Goal: Check status

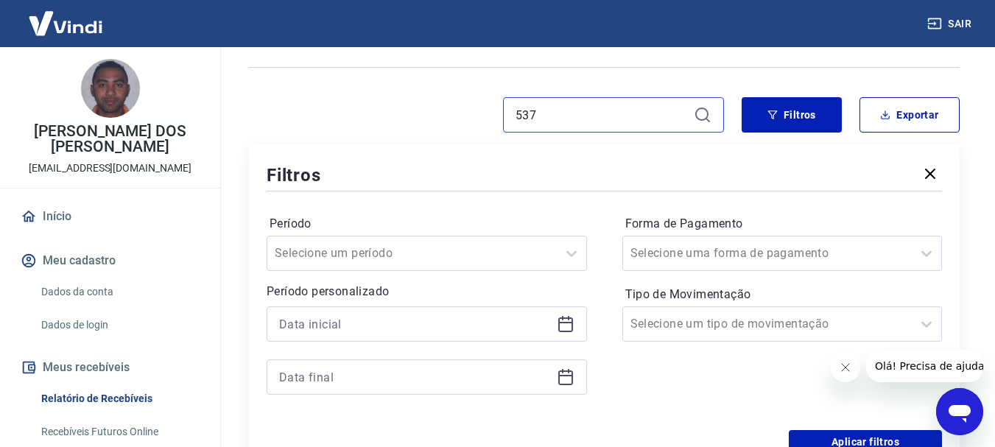
scroll to position [74, 0]
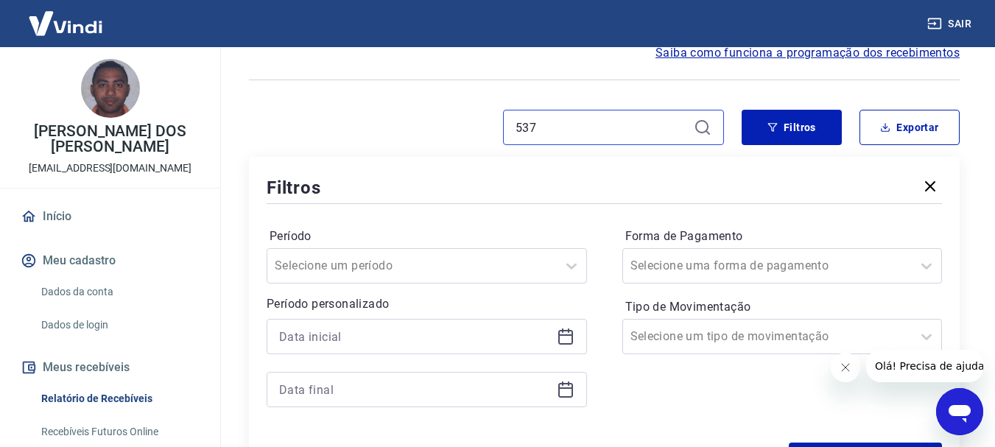
click at [598, 129] on input "537" at bounding box center [602, 127] width 172 height 22
type input "543"
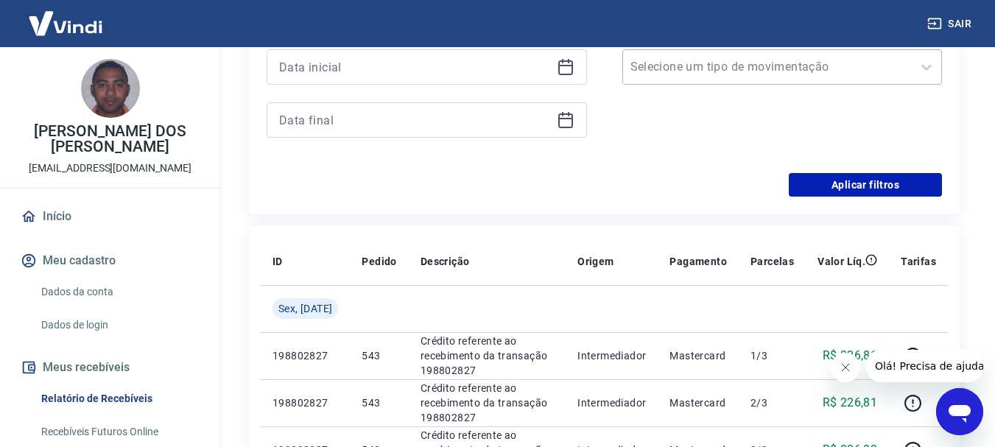
scroll to position [589, 0]
